Goal: Task Accomplishment & Management: Manage account settings

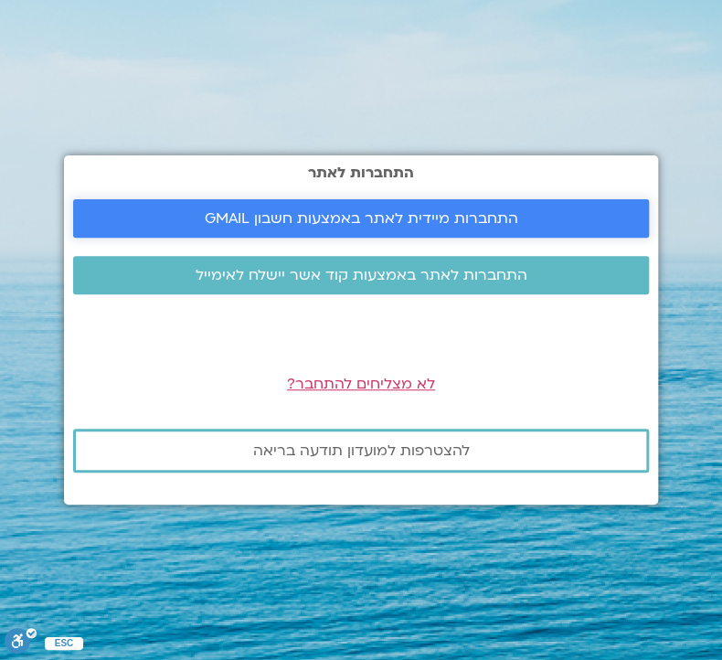
click at [237, 213] on span "התחברות מיידית לאתר באמצעות חשבון GMAIL" at bounding box center [362, 218] width 314 height 16
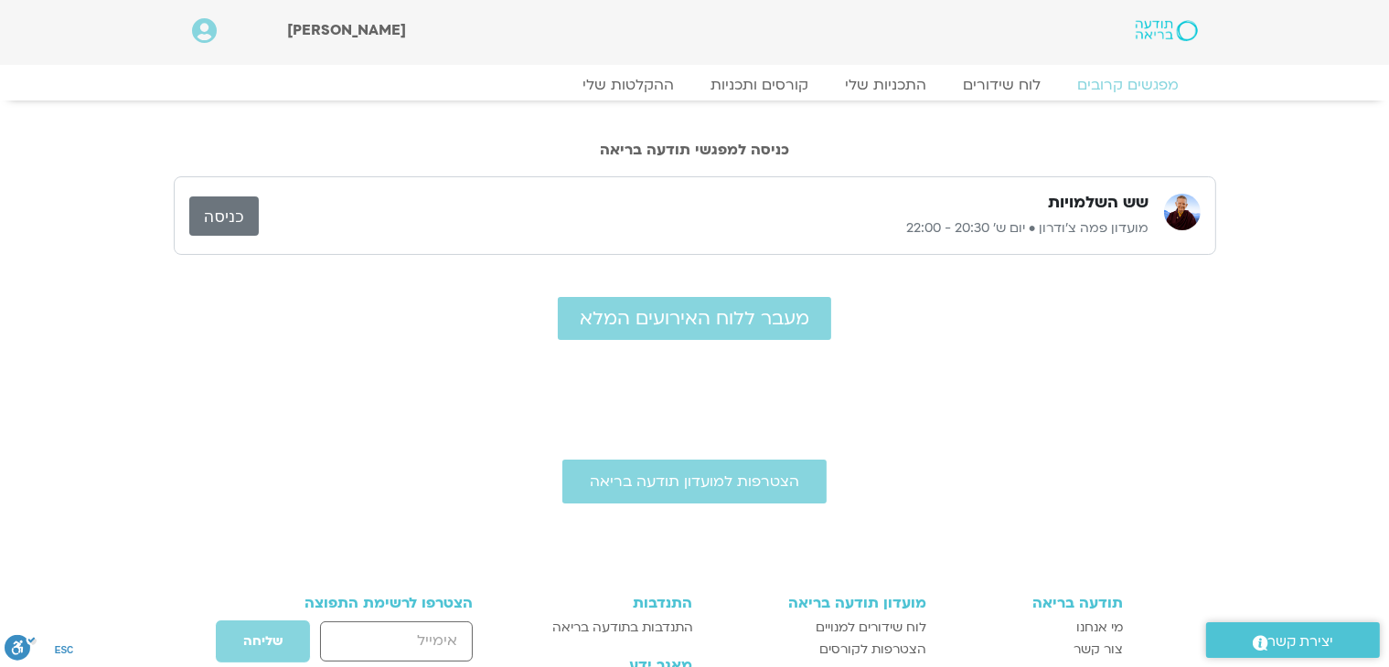
click at [234, 218] on link "כניסה" at bounding box center [223, 216] width 69 height 39
click at [238, 218] on link "כניסה" at bounding box center [223, 216] width 69 height 39
